Goal: Task Accomplishment & Management: Manage account settings

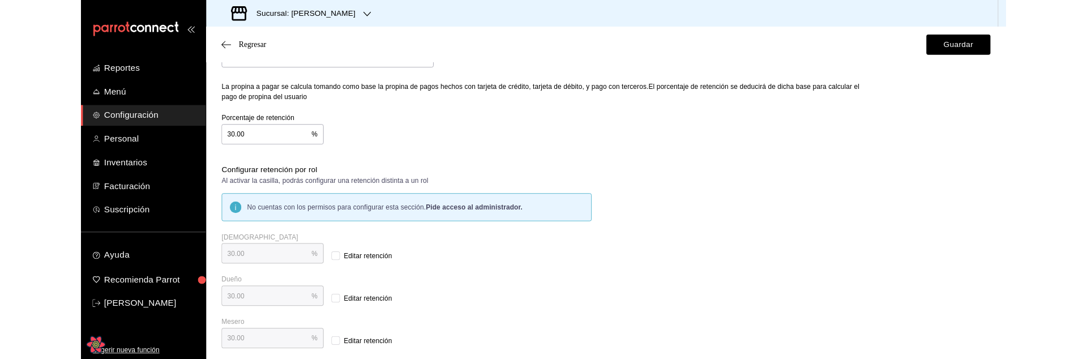
scroll to position [126, 0]
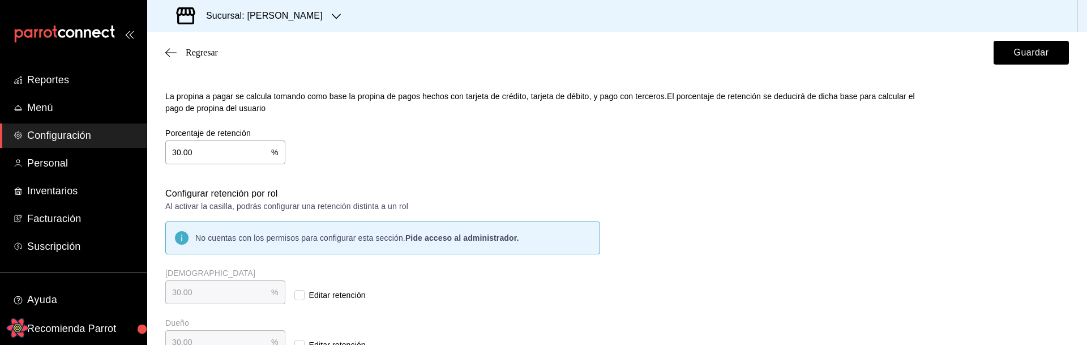
click at [737, 200] on div "Retención y propina Elige cómo quieres realizar el cálculo de la retención de p…" at bounding box center [617, 202] width 904 height 404
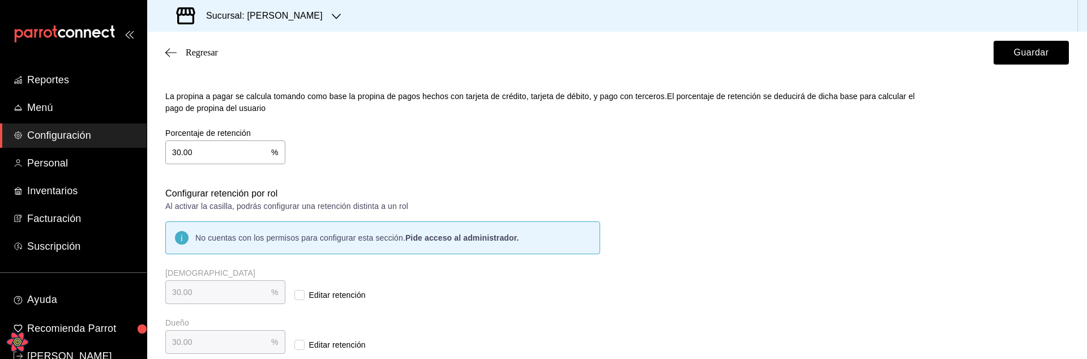
click at [789, 251] on div "Retención y propina Elige cómo quieres realizar el cálculo de la retención de p…" at bounding box center [617, 202] width 904 height 404
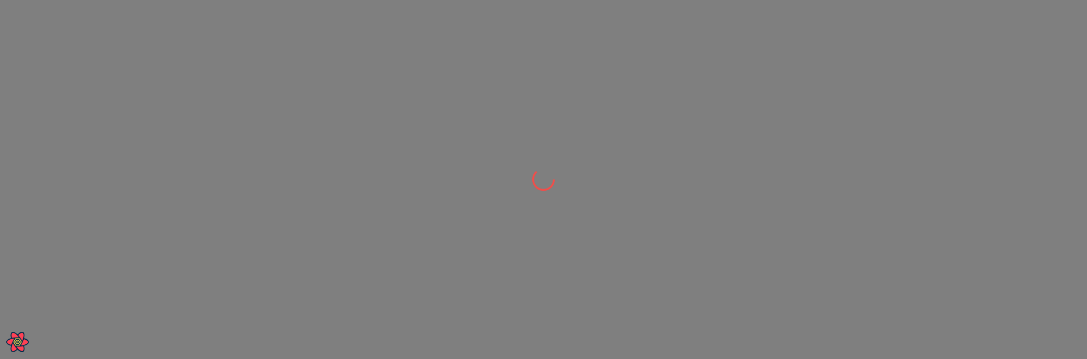
click at [242, 304] on div at bounding box center [543, 179] width 1087 height 359
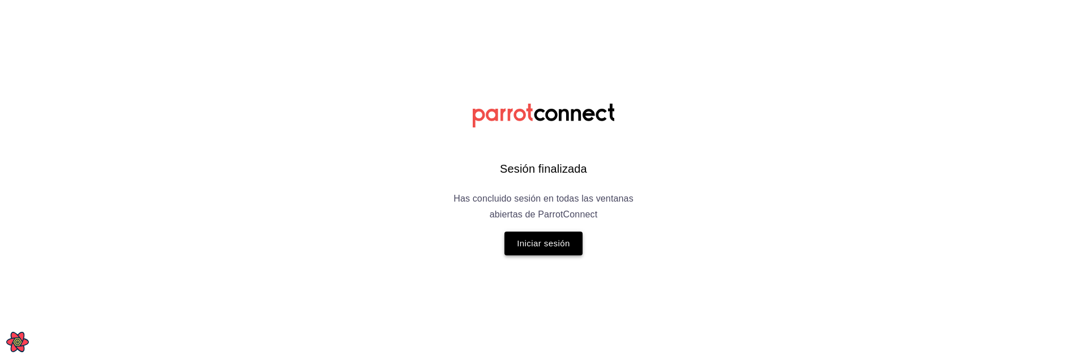
click at [554, 244] on button "Iniciar sesión" at bounding box center [544, 244] width 78 height 24
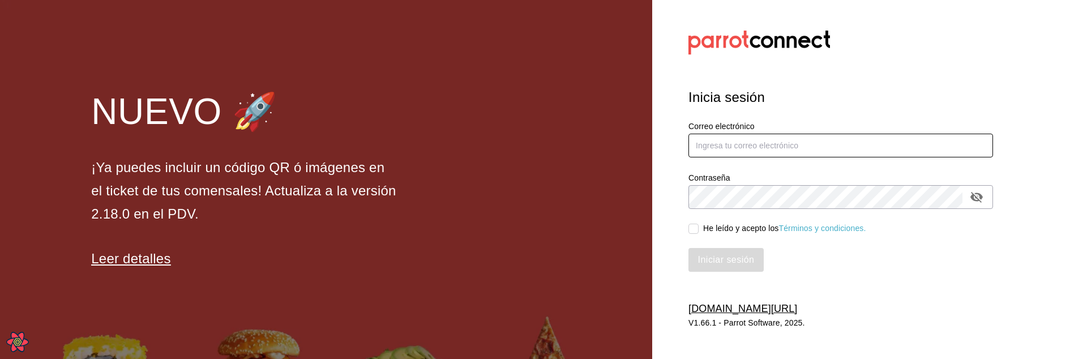
click at [749, 136] on input "text" at bounding box center [841, 146] width 305 height 24
type input "leo@parrotsoftware.io"
click at [722, 231] on div "He leído y acepto los Términos y condiciones." at bounding box center [784, 229] width 163 height 12
click at [699, 231] on input "He leído y acepto los Términos y condiciones." at bounding box center [694, 229] width 10 height 10
checkbox input "true"
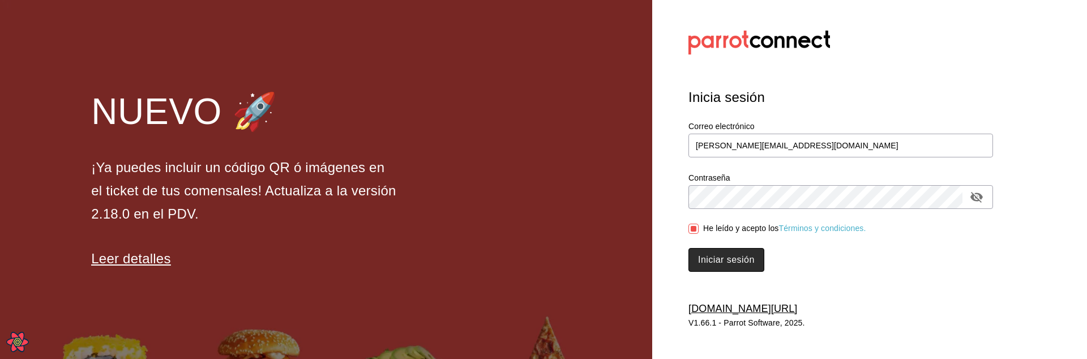
click at [717, 253] on button "Iniciar sesión" at bounding box center [727, 260] width 76 height 24
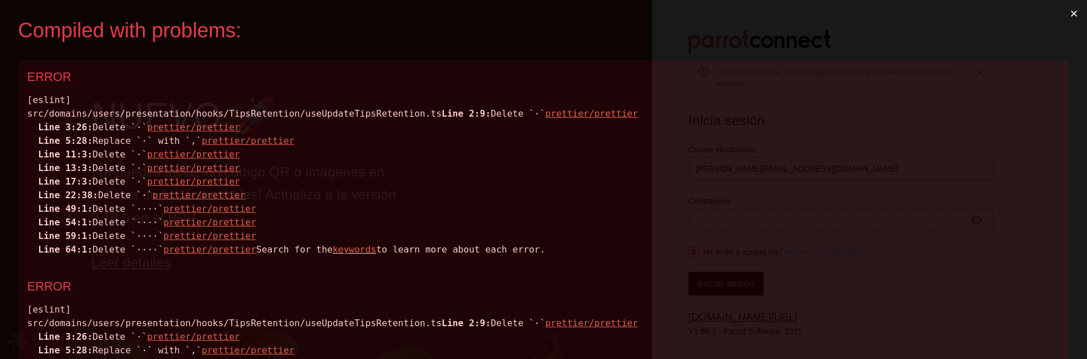
click at [367, 114] on div "[eslint] src/domains/users/presentation/hooks/TipsRetention/useUpdateTipsRetent…" at bounding box center [543, 174] width 1033 height 163
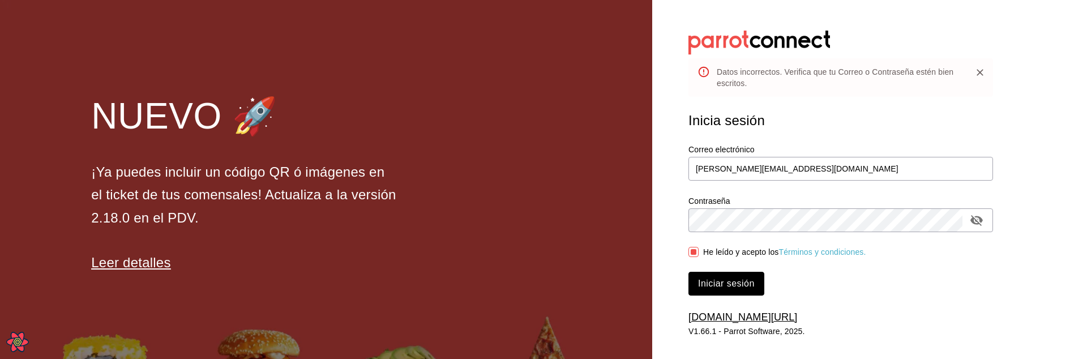
click at [732, 281] on button "Iniciar sesión" at bounding box center [727, 284] width 76 height 24
click at [826, 172] on input "[PERSON_NAME][EMAIL_ADDRESS][DOMAIN_NAME]" at bounding box center [841, 169] width 305 height 24
click at [826, 172] on input "leo@parrotsoftware.io" at bounding box center [841, 169] width 305 height 24
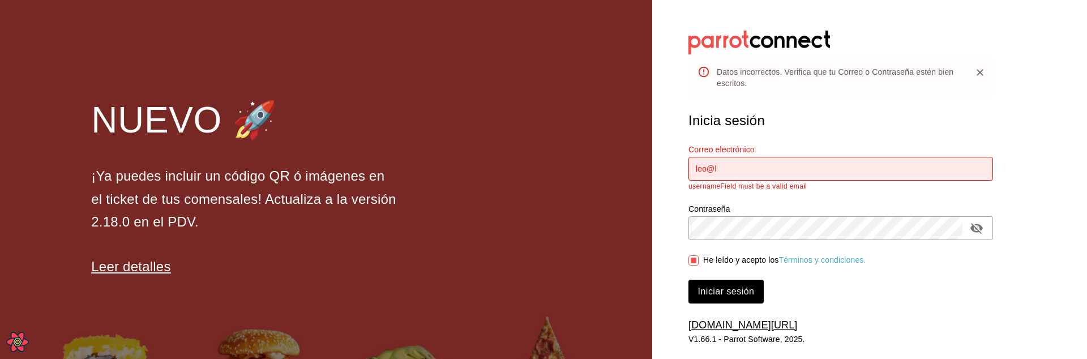
type input "leo@lol.com"
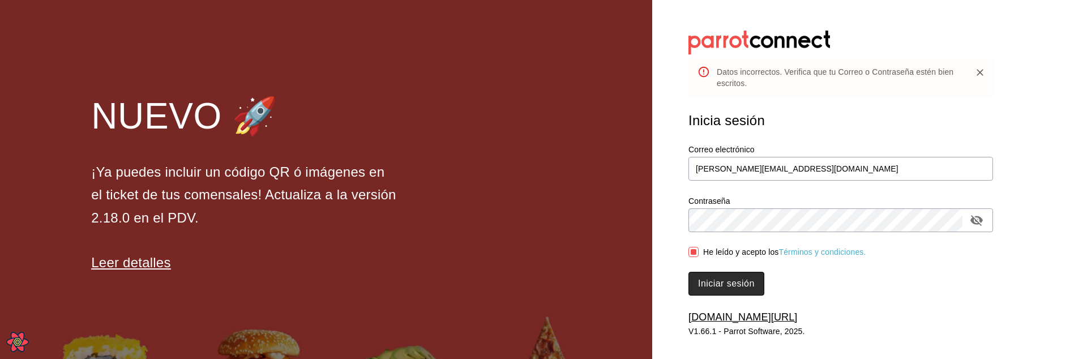
click at [700, 284] on button "Iniciar sesión" at bounding box center [727, 284] width 76 height 24
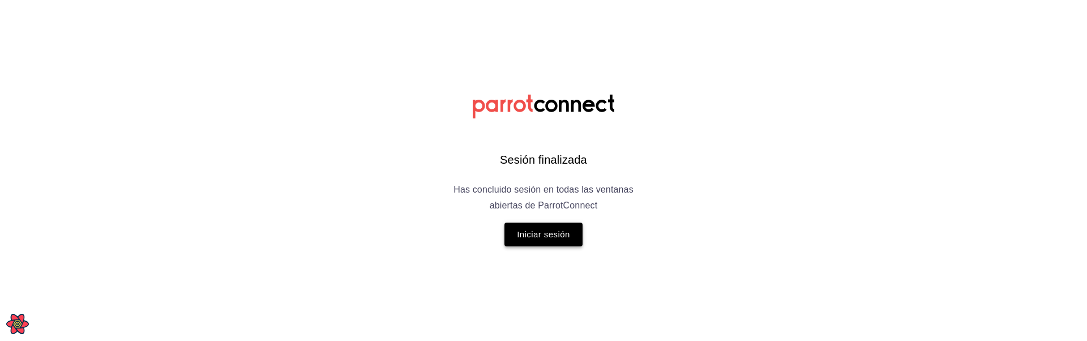
click at [554, 237] on button "Iniciar sesión" at bounding box center [544, 235] width 78 height 24
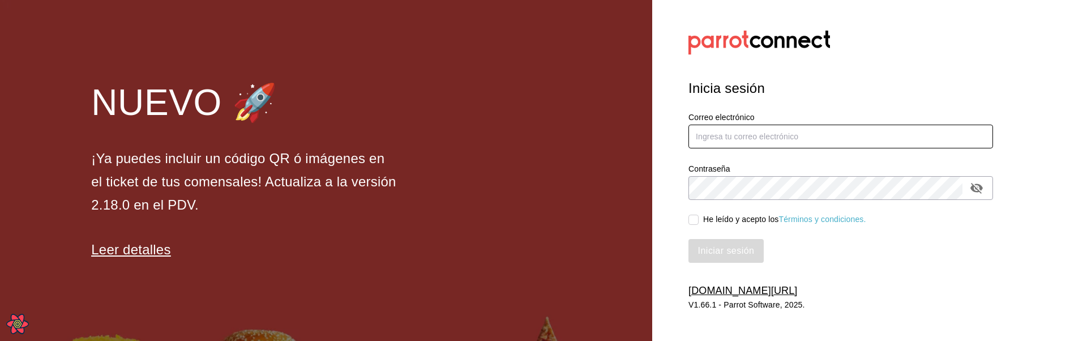
click at [749, 139] on input "text" at bounding box center [841, 137] width 305 height 24
type input "[PERSON_NAME][EMAIL_ADDRESS][DOMAIN_NAME]"
click at [711, 224] on div "He leído y acepto los Términos y condiciones." at bounding box center [784, 220] width 163 height 12
click at [712, 219] on div "He leído y acepto los Términos y condiciones." at bounding box center [784, 220] width 163 height 12
click at [699, 219] on input "He leído y acepto los Términos y condiciones." at bounding box center [694, 220] width 10 height 10
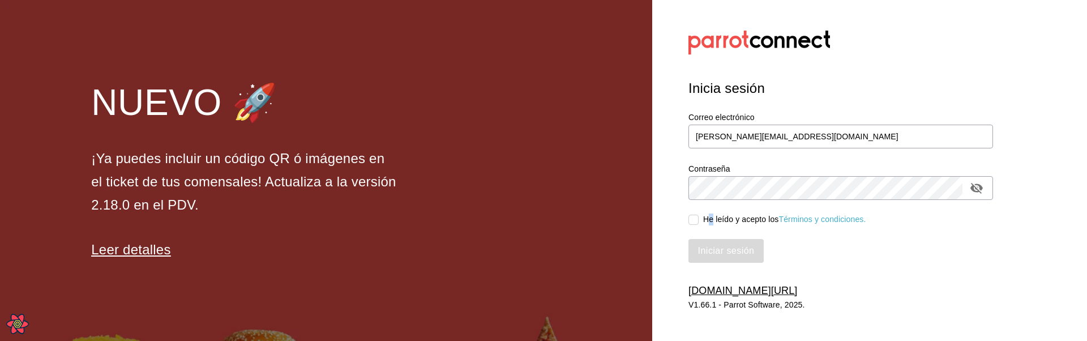
checkbox input "true"
click at [714, 243] on button "Iniciar sesión" at bounding box center [727, 251] width 76 height 24
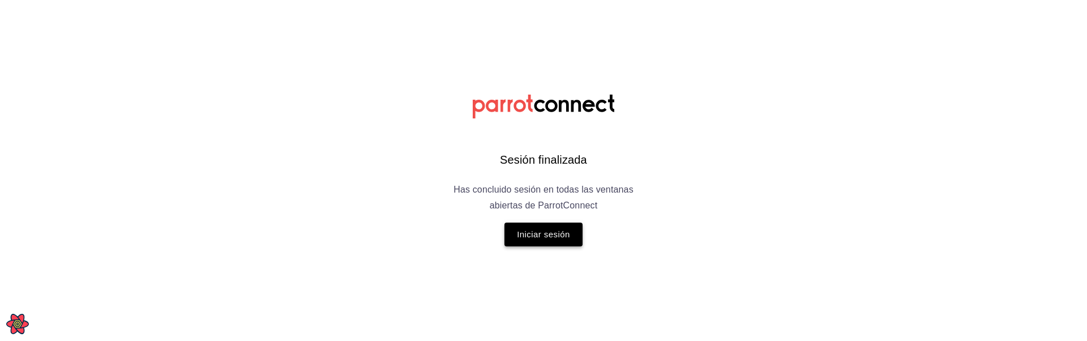
click at [531, 238] on button "Iniciar sesión" at bounding box center [544, 235] width 78 height 24
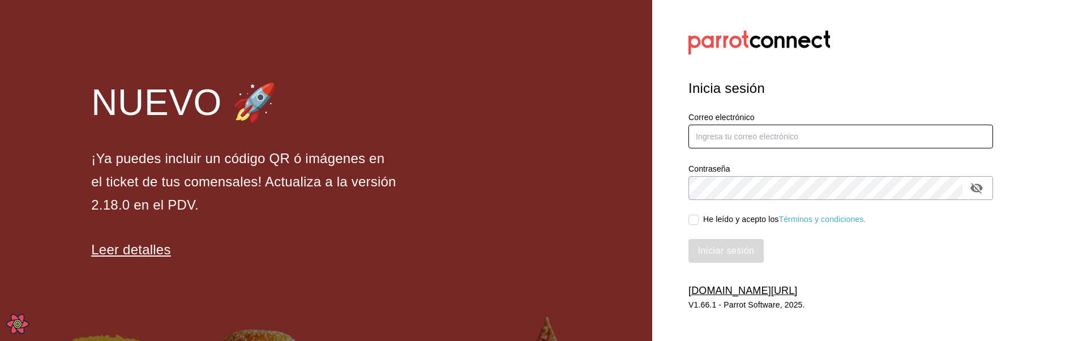
click at [738, 134] on input "text" at bounding box center [841, 137] width 305 height 24
type input "leo@parrotsoftware.io"
click at [732, 215] on div "He leído y acepto los Términos y condiciones." at bounding box center [784, 220] width 163 height 12
click at [699, 215] on input "He leído y acepto los Términos y condiciones." at bounding box center [694, 220] width 10 height 10
checkbox input "true"
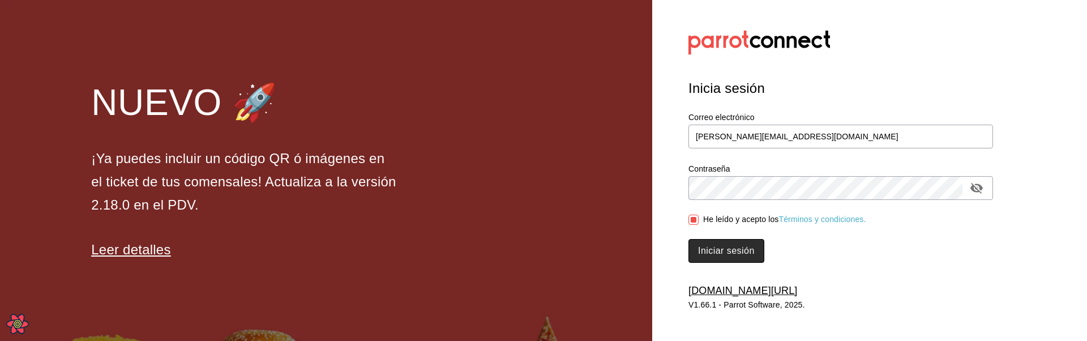
click at [725, 242] on button "Iniciar sesión" at bounding box center [727, 251] width 76 height 24
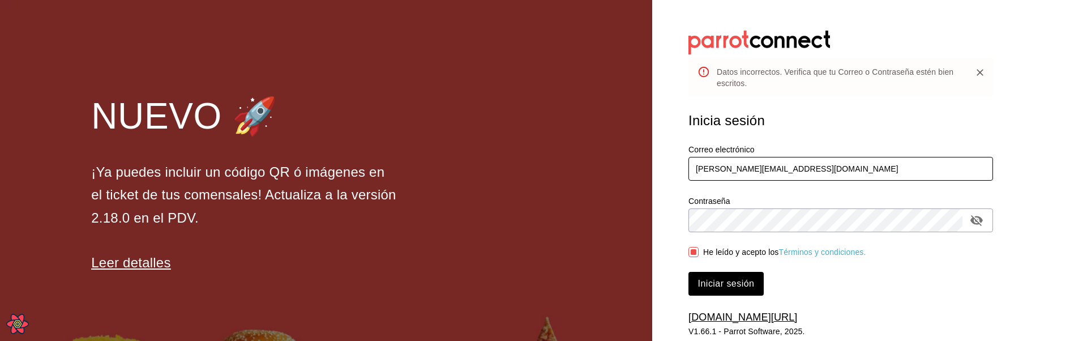
click at [808, 172] on input "leo@parrotsoftware.io" at bounding box center [841, 169] width 305 height 24
click at [709, 284] on button "Iniciar sesión" at bounding box center [727, 284] width 76 height 24
click at [795, 163] on input "leo@parrotsoftware.io" at bounding box center [841, 169] width 305 height 24
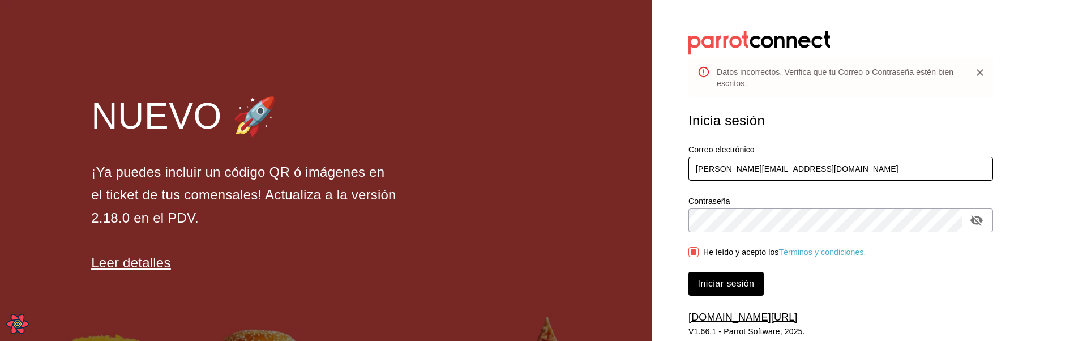
type input "leo@lol.com"
click at [718, 285] on button "Iniciar sesión" at bounding box center [727, 284] width 76 height 24
